Goal: Task Accomplishment & Management: Use online tool/utility

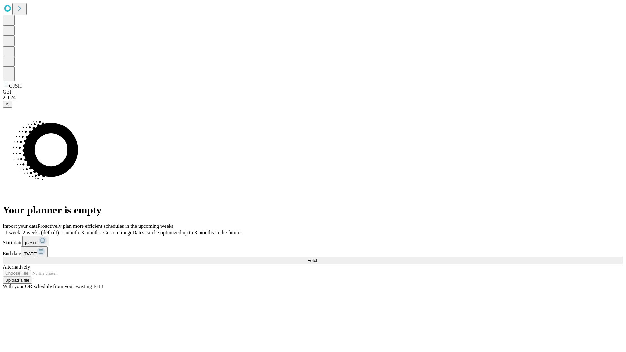
click at [318, 258] on span "Fetch" at bounding box center [313, 260] width 11 height 5
